Goal: Task Accomplishment & Management: Use online tool/utility

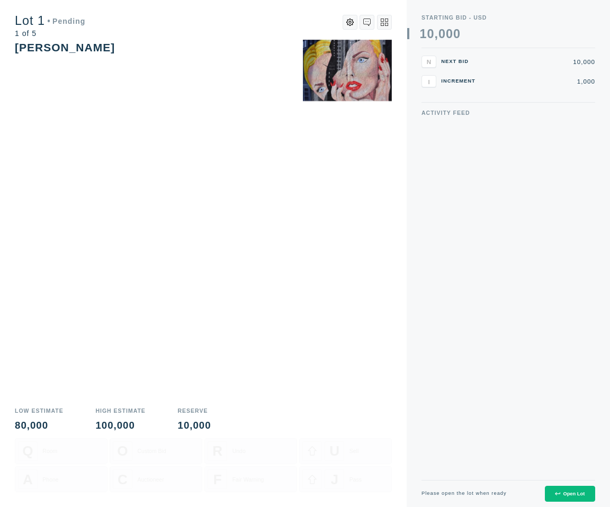
click at [571, 493] on div "Open Lot" at bounding box center [570, 493] width 30 height 5
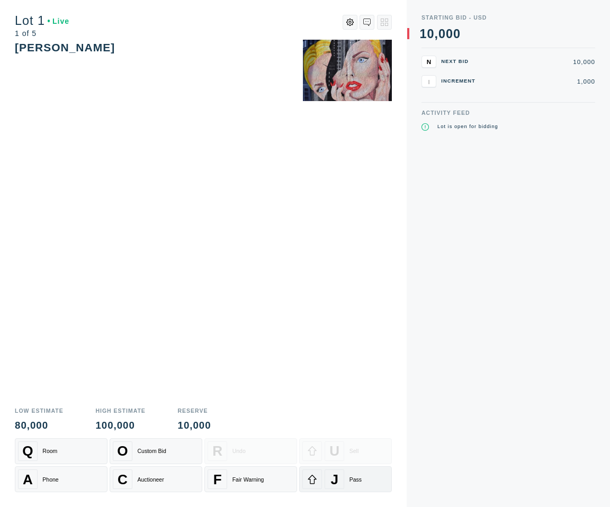
click at [328, 472] on div "J" at bounding box center [334, 480] width 20 height 20
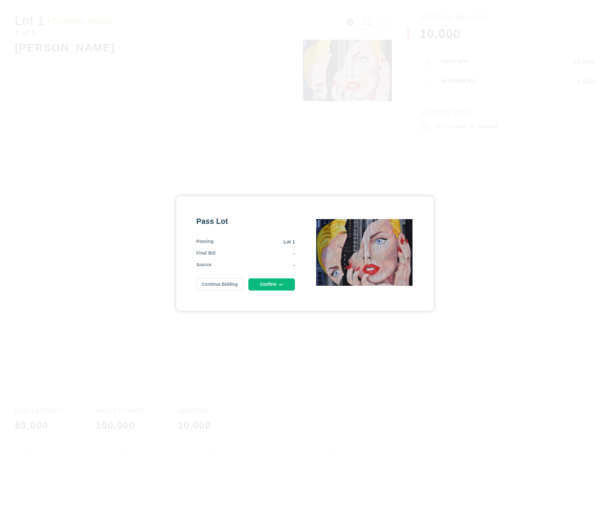
click at [286, 285] on button "Confirm" at bounding box center [271, 284] width 47 height 12
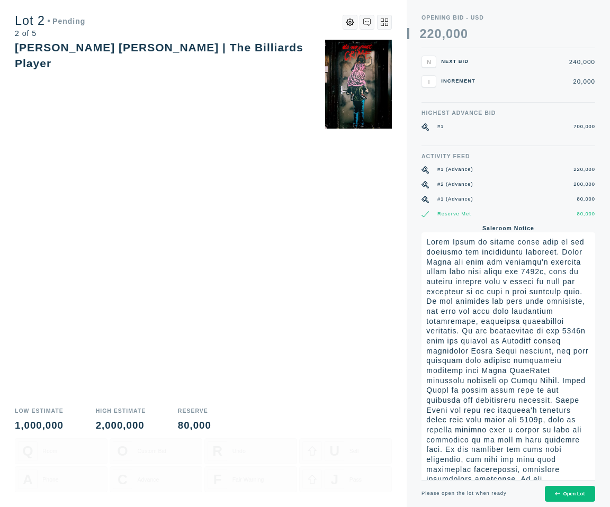
click at [565, 494] on div "Open Lot" at bounding box center [570, 493] width 30 height 5
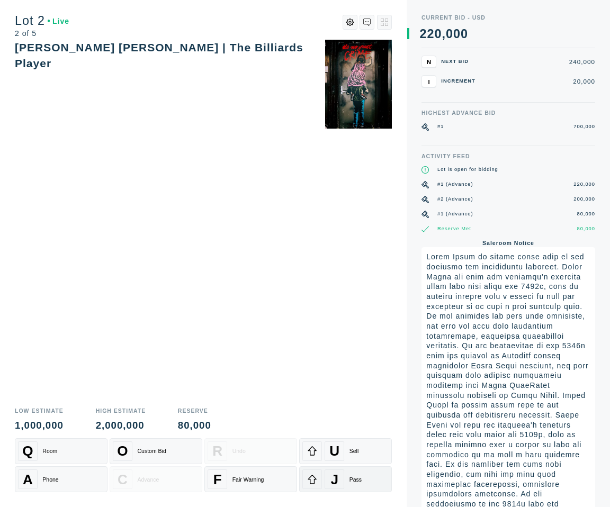
click at [316, 477] on icon at bounding box center [312, 479] width 10 height 10
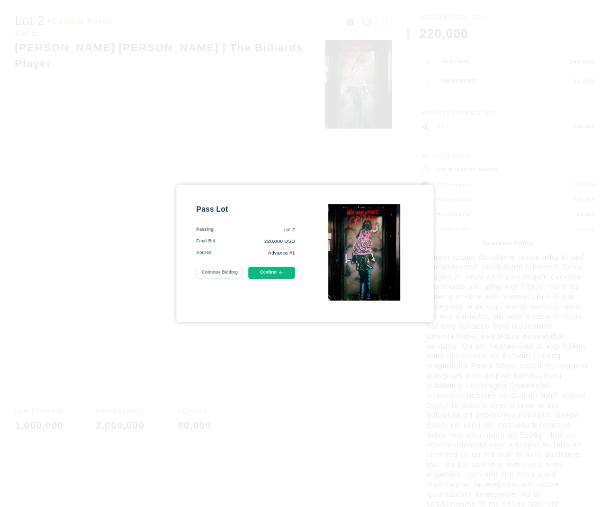
click at [279, 275] on icon at bounding box center [281, 272] width 4 height 4
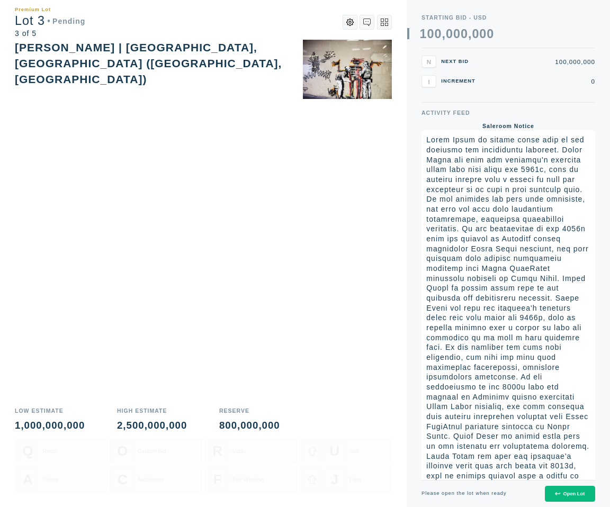
click at [567, 496] on div "Open Lot" at bounding box center [570, 493] width 30 height 5
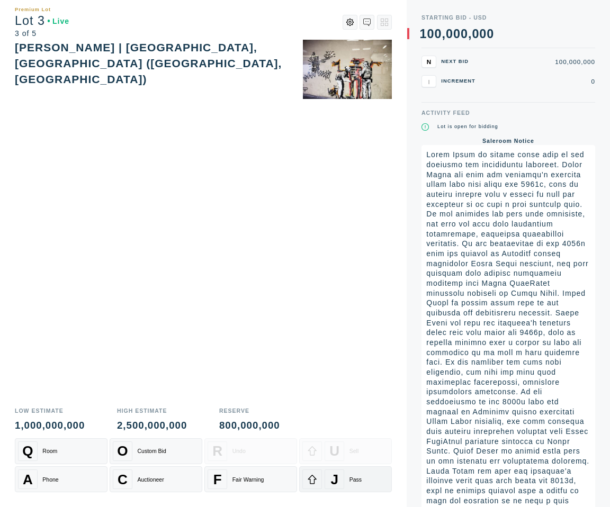
click at [333, 472] on span "J" at bounding box center [335, 479] width 8 height 16
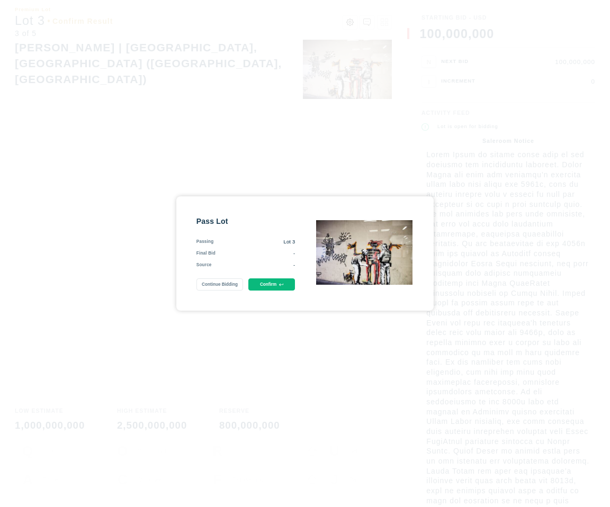
click at [261, 283] on button "Confirm" at bounding box center [271, 284] width 47 height 12
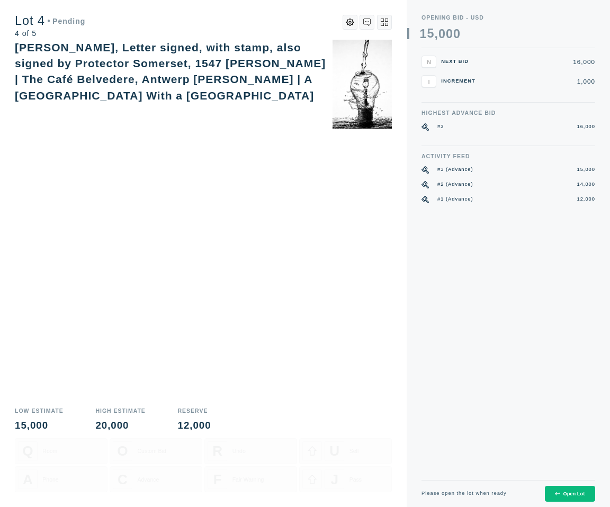
click at [562, 494] on div "Open Lot" at bounding box center [570, 493] width 30 height 5
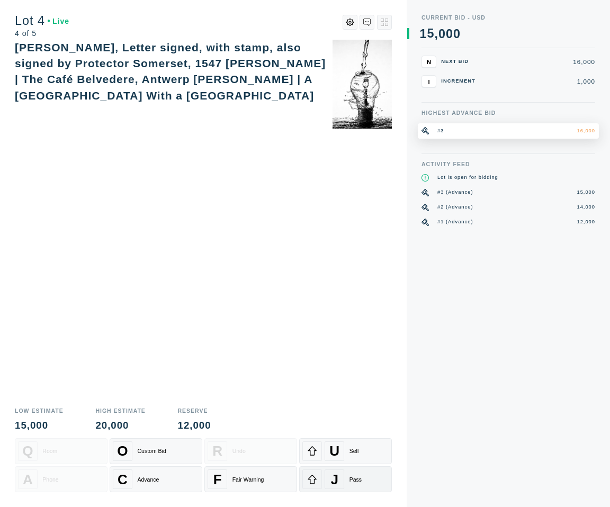
click at [316, 480] on icon at bounding box center [312, 480] width 9 height 10
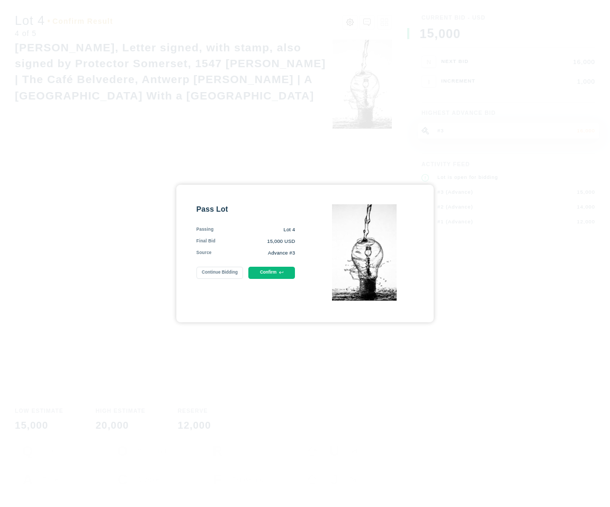
click at [277, 274] on button "Confirm" at bounding box center [271, 273] width 47 height 12
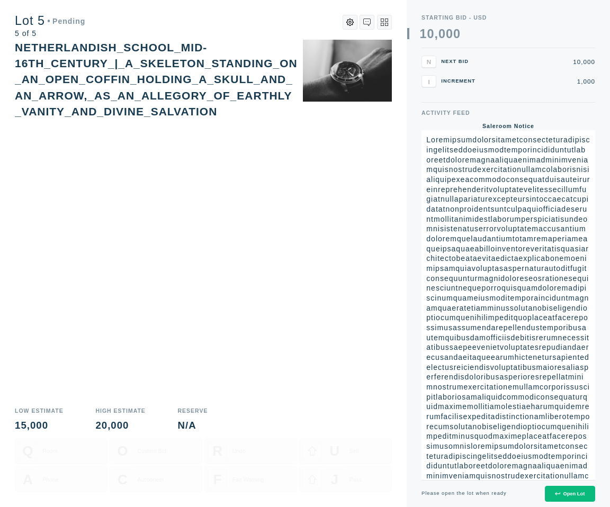
click at [582, 489] on button "Open Lot" at bounding box center [570, 494] width 50 height 16
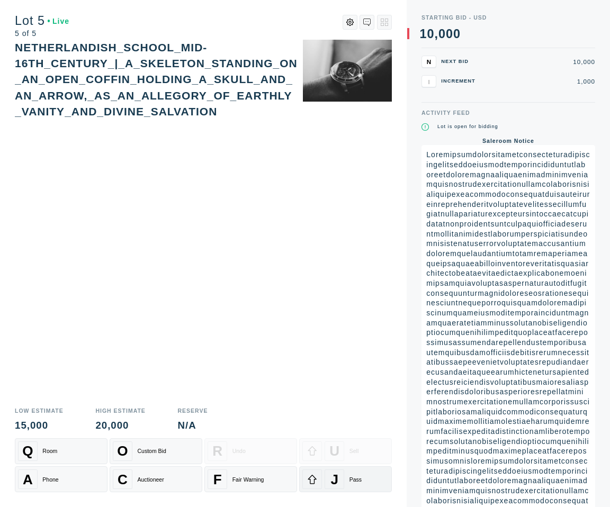
click at [346, 481] on div "J Pass" at bounding box center [345, 480] width 86 height 20
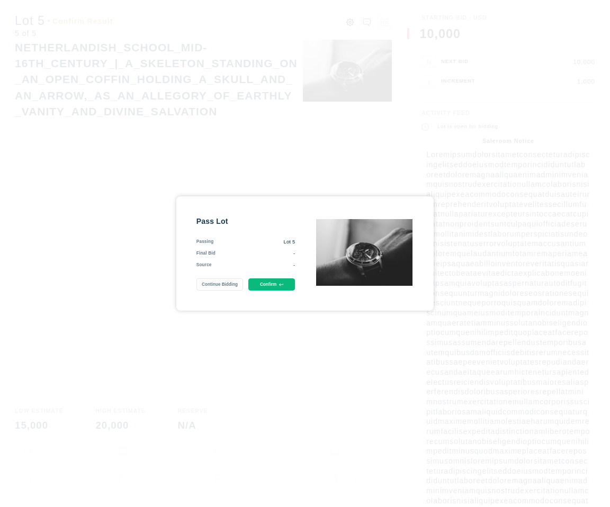
click at [271, 278] on button "Confirm" at bounding box center [271, 284] width 47 height 12
